Goal: Navigation & Orientation: Find specific page/section

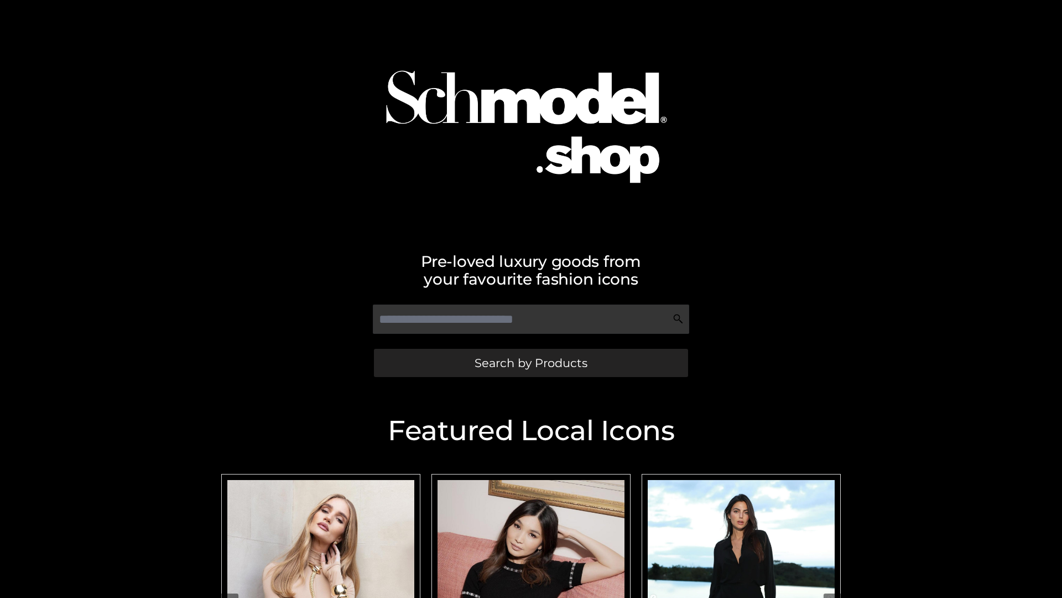
click at [531, 362] on span "Search by Products" at bounding box center [531, 363] width 113 height 12
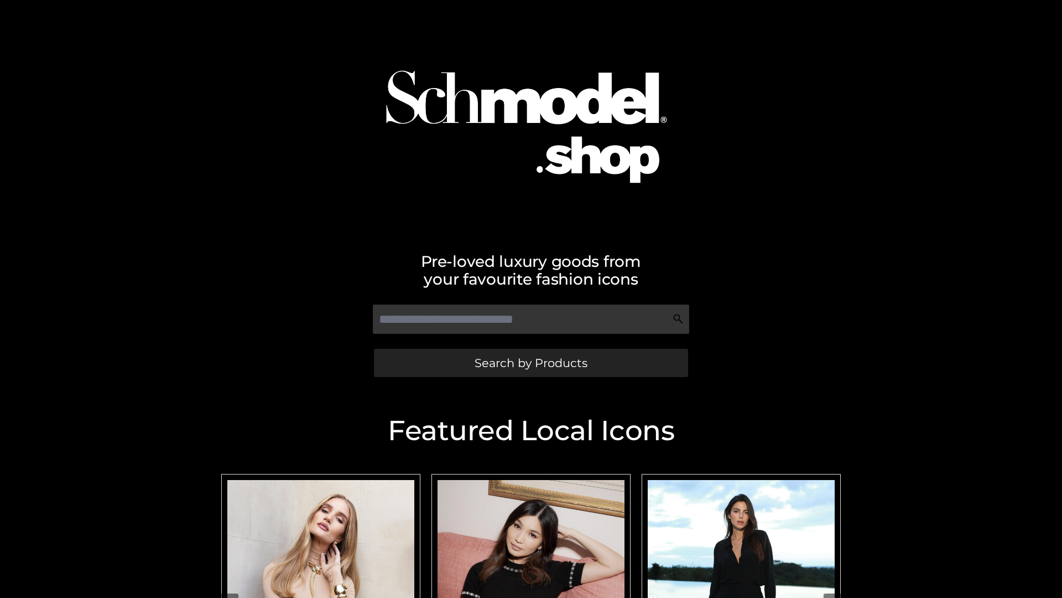
click at [531, 362] on span "Search by Products" at bounding box center [531, 363] width 113 height 12
